Goal: Contribute content

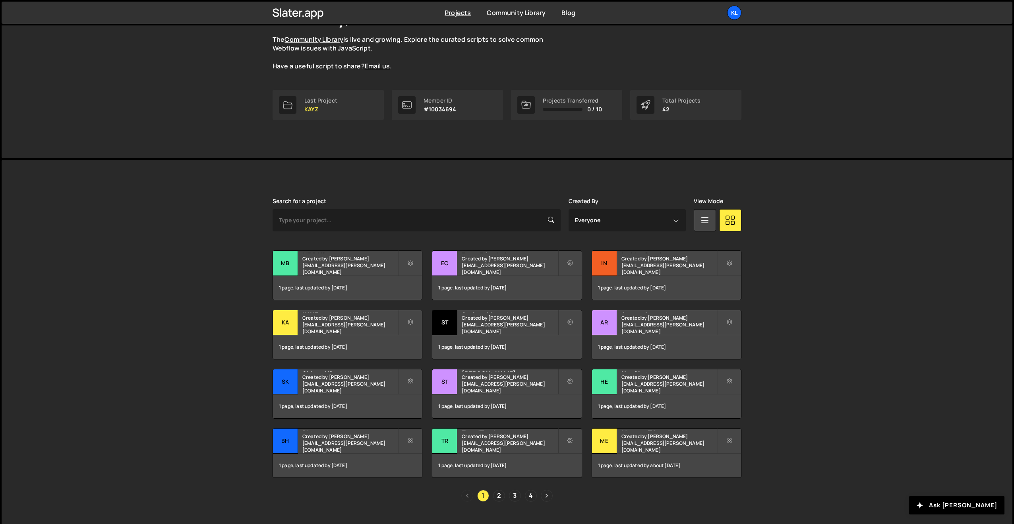
scroll to position [87, 0]
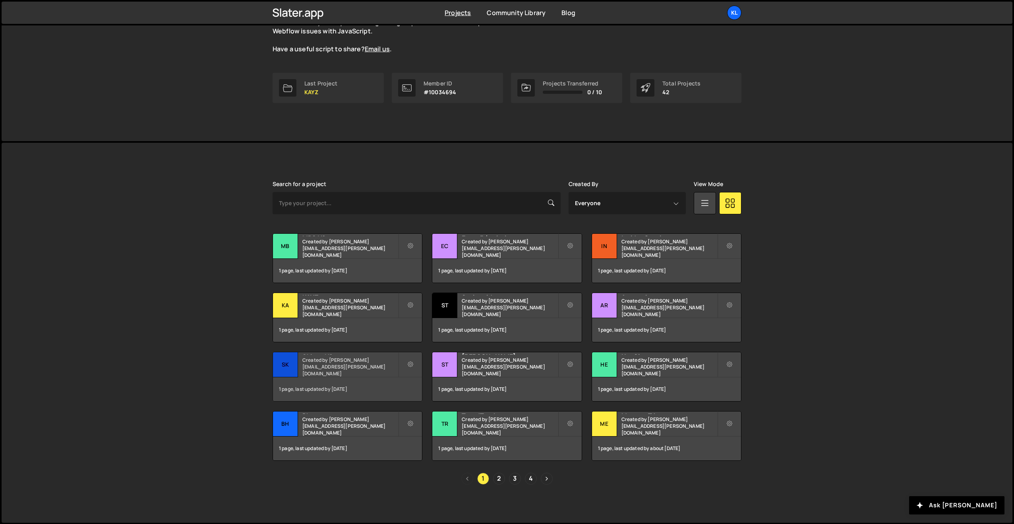
click at [372, 371] on small "Created by [PERSON_NAME][EMAIL_ADDRESS][PERSON_NAME][DOMAIN_NAME]" at bounding box center [350, 366] width 96 height 20
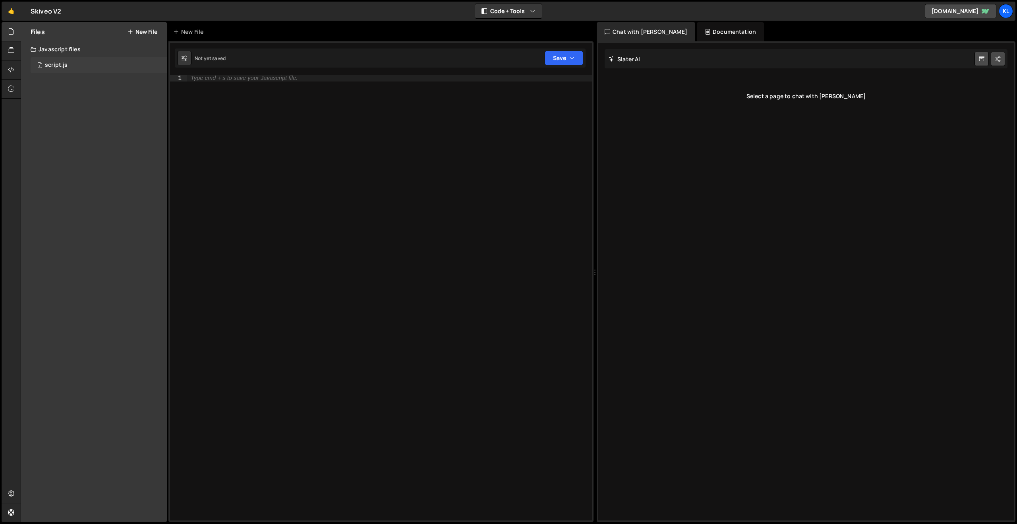
click at [80, 65] on div "1 script.js 0" at bounding box center [99, 65] width 136 height 16
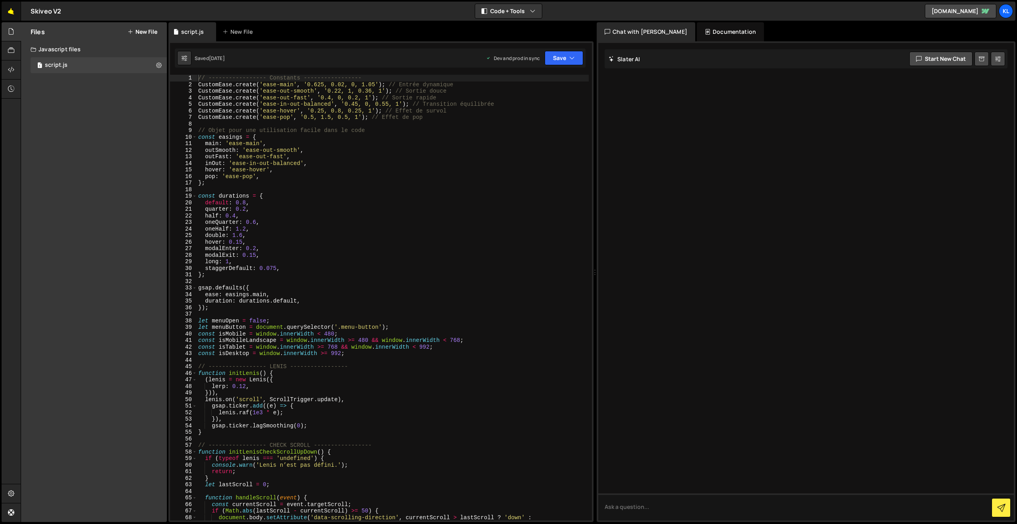
click at [8, 11] on link "🤙" at bounding box center [11, 11] width 19 height 19
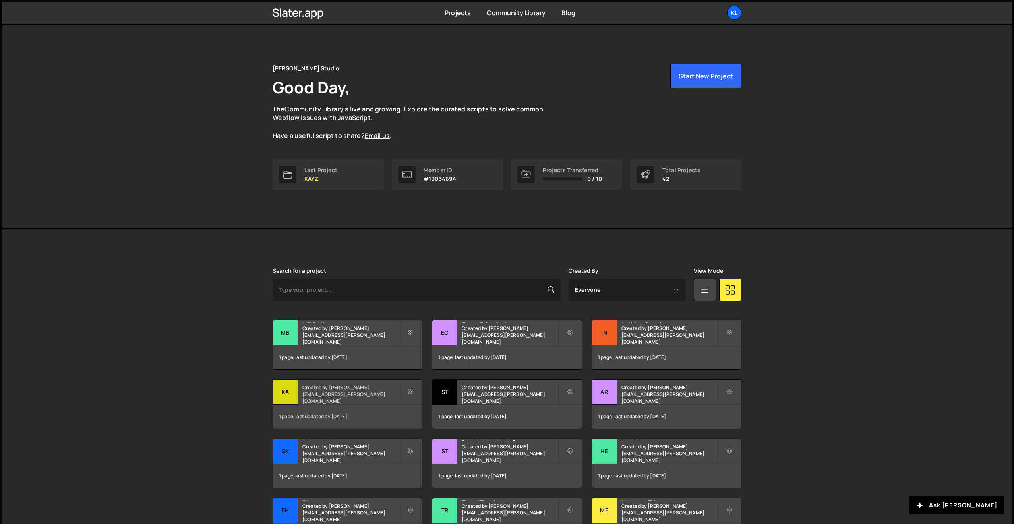
scroll to position [2, 0]
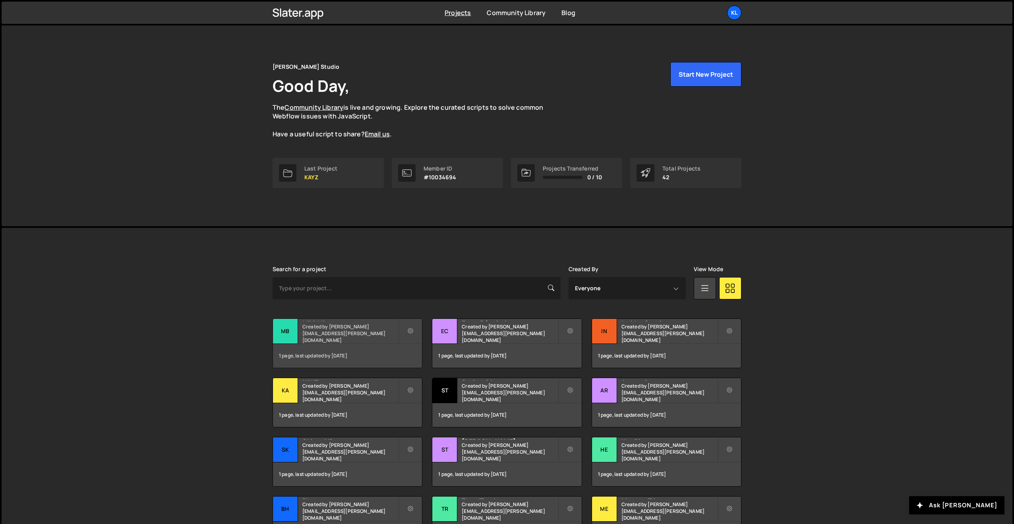
click at [324, 332] on div "MBS V2 Created by [PERSON_NAME][EMAIL_ADDRESS][PERSON_NAME][DOMAIN_NAME]" at bounding box center [347, 331] width 149 height 25
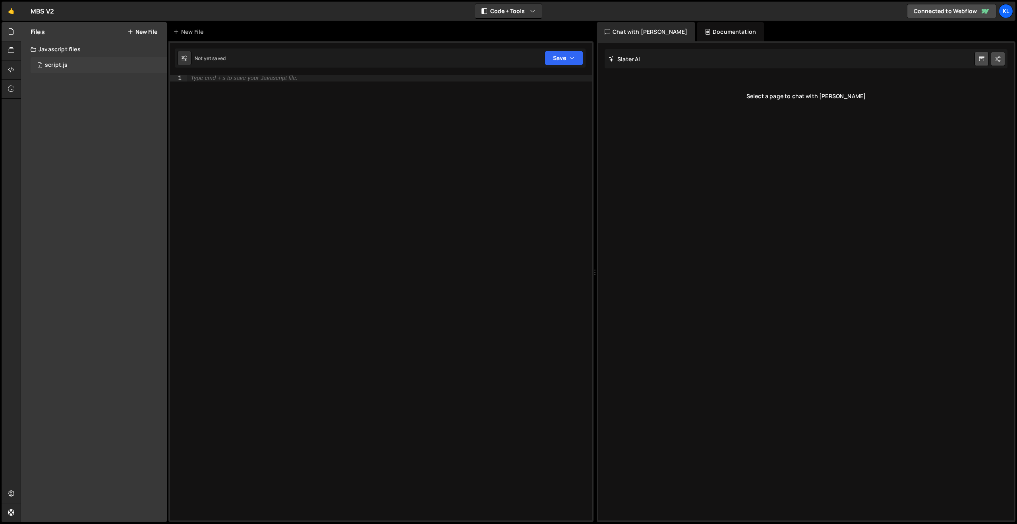
click at [80, 60] on div "1 script.js 0" at bounding box center [99, 65] width 136 height 16
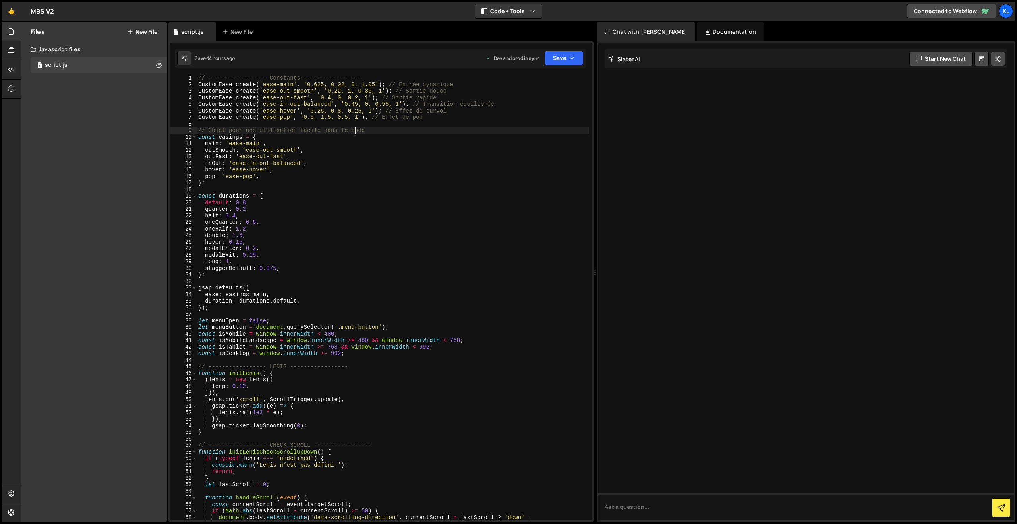
click at [355, 133] on div "// ----------------- Constants ----------------- CustomEase . create ( 'ease-ma…" at bounding box center [393, 304] width 392 height 458
type textarea "}"
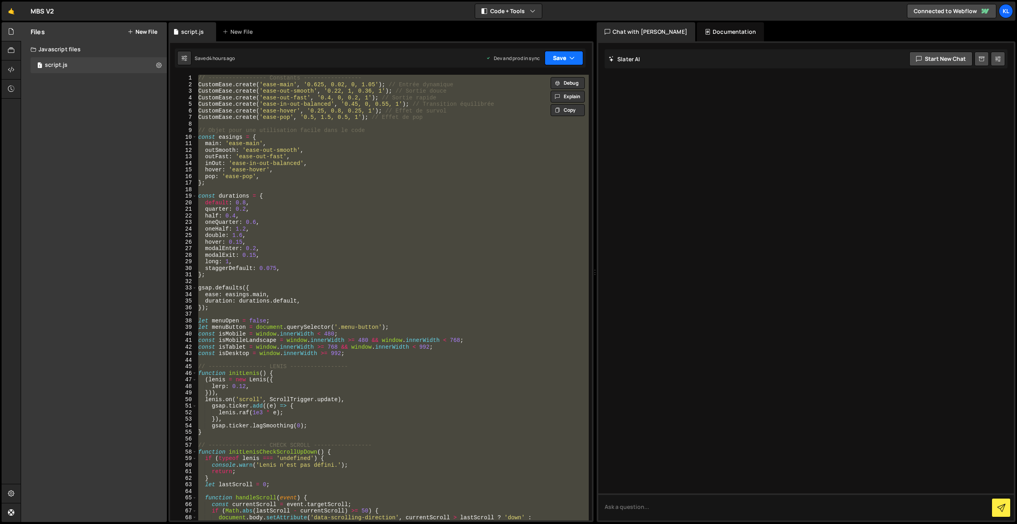
paste textarea
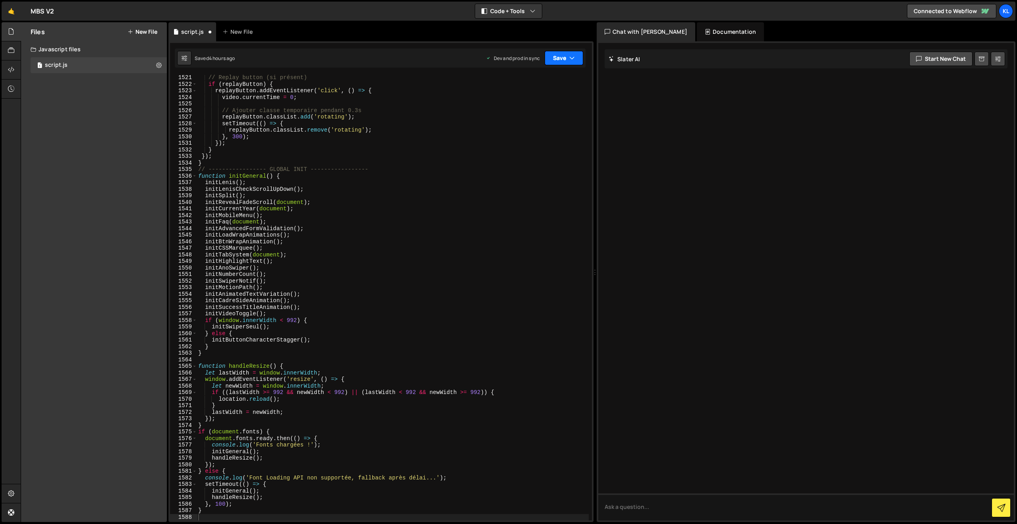
drag, startPoint x: 562, startPoint y: 60, endPoint x: 559, endPoint y: 66, distance: 6.6
click at [562, 60] on button "Save" at bounding box center [564, 58] width 39 height 14
click at [524, 116] on div "Saved 4 hours ago" at bounding box center [537, 112] width 83 height 10
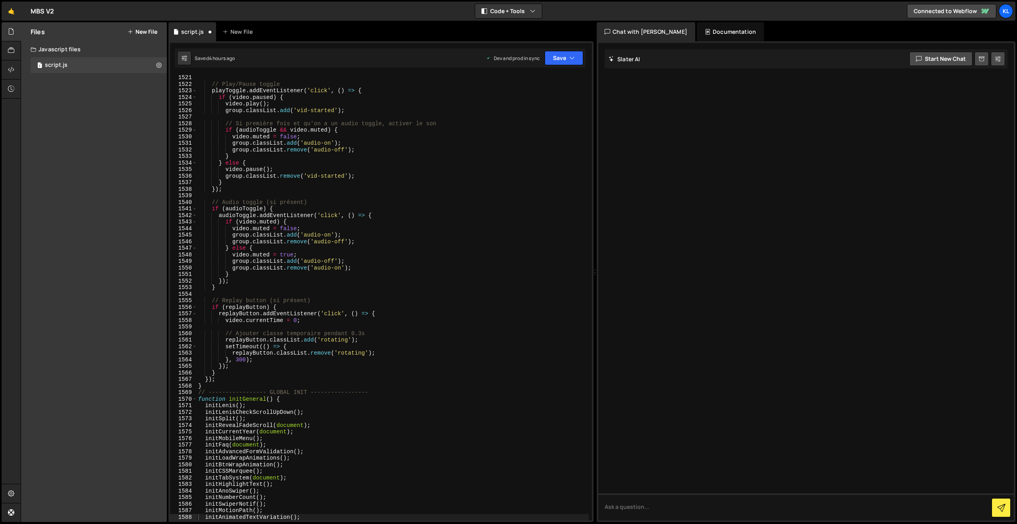
scroll to position [9964, 0]
